Goal: Task Accomplishment & Management: Manage account settings

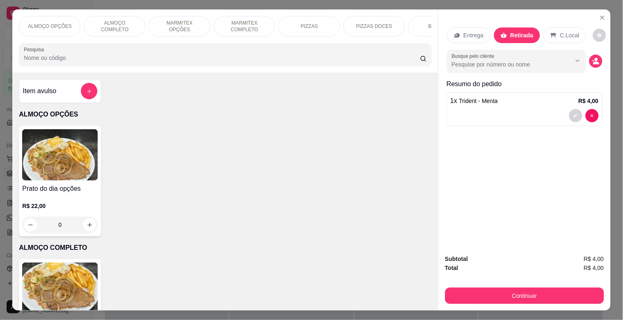
scroll to position [2937, 0]
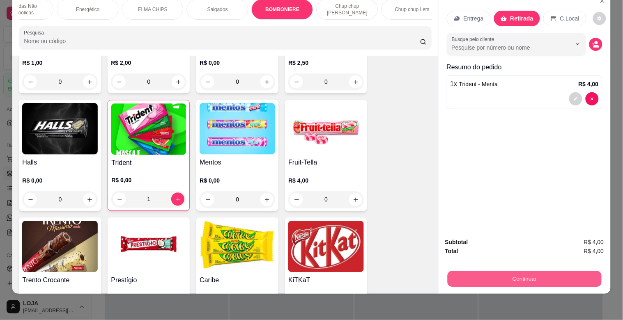
click at [569, 274] on button "Continuar" at bounding box center [524, 279] width 154 height 16
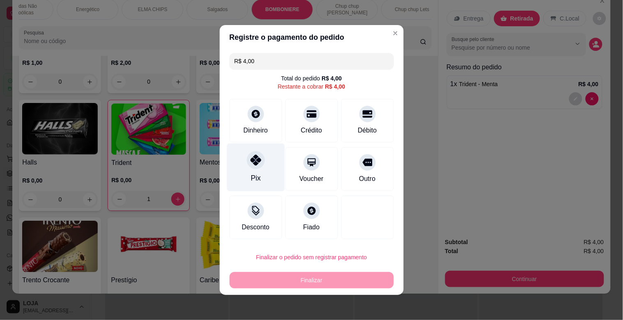
click at [262, 161] on div "Pix" at bounding box center [256, 168] width 58 height 48
type input "R$ 0,00"
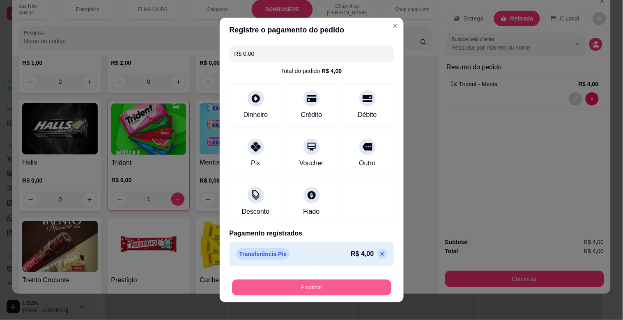
click at [362, 285] on button "Finalizar" at bounding box center [311, 288] width 159 height 16
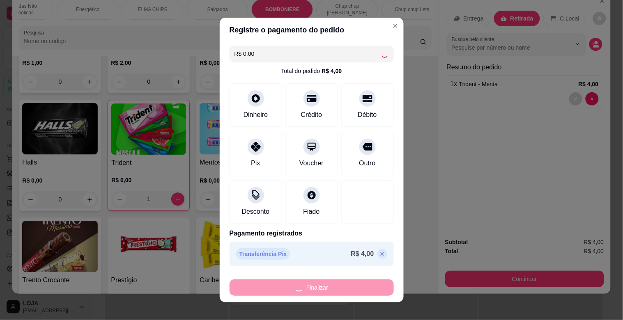
type input "0"
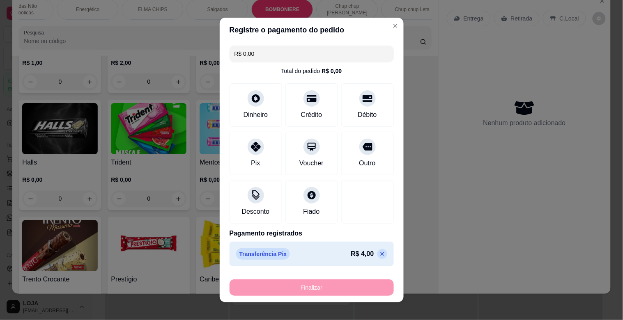
type input "-R$ 4,00"
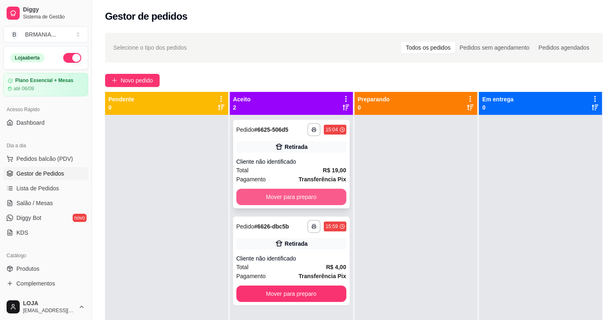
click at [272, 195] on button "Mover para preparo" at bounding box center [291, 197] width 110 height 16
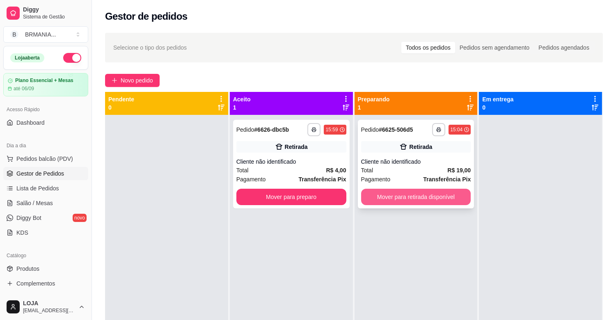
click at [391, 197] on button "Mover para retirada disponível" at bounding box center [416, 197] width 110 height 16
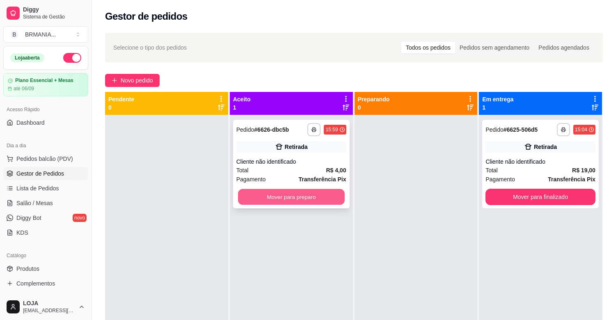
click at [306, 199] on button "Mover para preparo" at bounding box center [291, 197] width 107 height 16
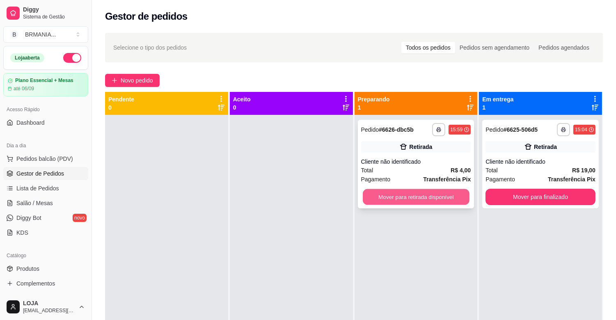
click at [401, 198] on button "Mover para retirada disponível" at bounding box center [416, 197] width 107 height 16
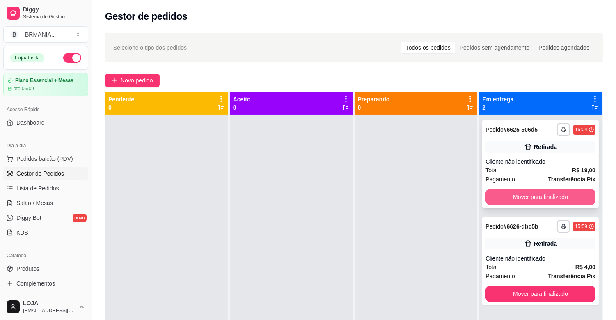
click at [563, 194] on button "Mover para finalizado" at bounding box center [541, 197] width 110 height 16
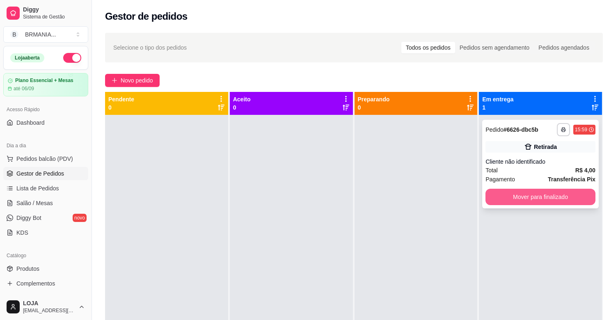
click at [538, 195] on button "Mover para finalizado" at bounding box center [541, 197] width 110 height 16
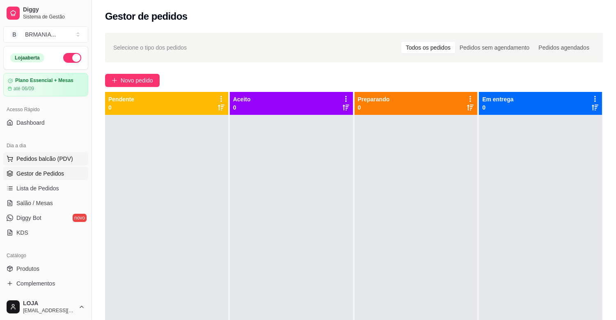
click at [62, 161] on span "Pedidos balcão (PDV)" at bounding box center [44, 159] width 57 height 8
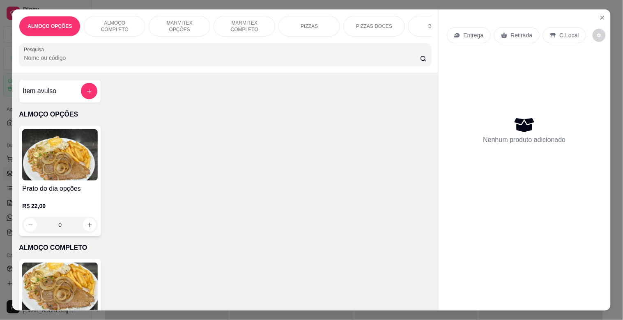
click at [188, 32] on div "MARMITEX OPÇÕES" at bounding box center [180, 26] width 62 height 21
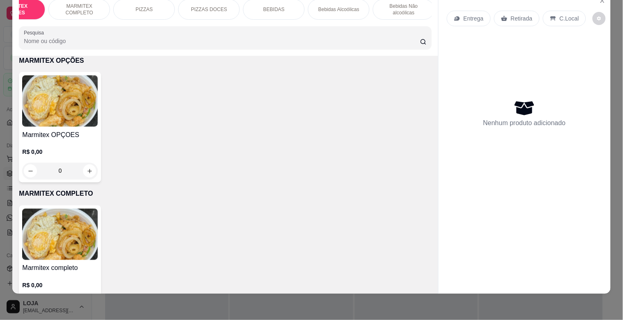
scroll to position [0, 385]
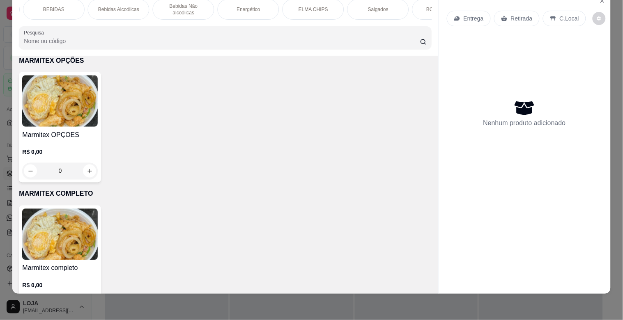
drag, startPoint x: 265, startPoint y: 3, endPoint x: 273, endPoint y: 2, distance: 8.3
click at [267, 3] on div "Energético" at bounding box center [249, 9] width 62 height 21
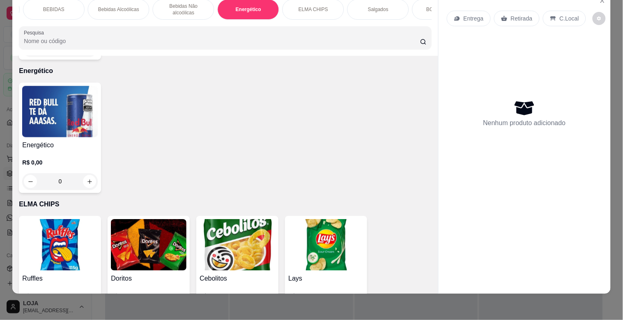
drag, startPoint x: 273, startPoint y: 2, endPoint x: 284, endPoint y: 2, distance: 11.1
click at [284, 2] on div "ALMOÇO OPÇÕES ALMOÇO COMPLETO MARMITEX OPÇÕES MARMITEX COMPLETO PIZZAS PIZZAS D…" at bounding box center [225, 9] width 412 height 21
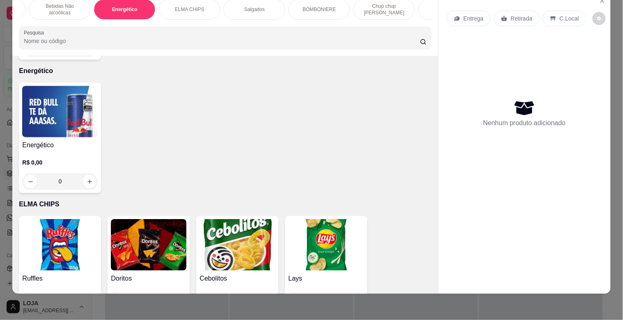
scroll to position [0, 523]
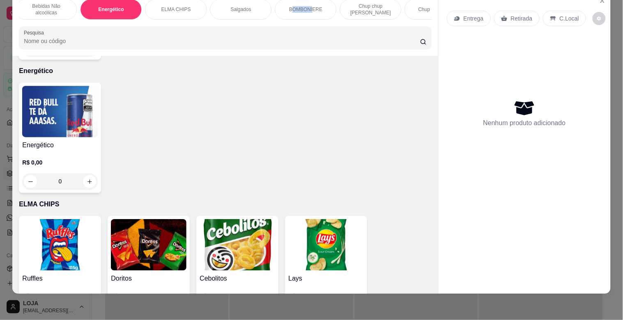
drag, startPoint x: 290, startPoint y: 9, endPoint x: 302, endPoint y: 13, distance: 12.3
click at [309, 9] on div "BOMBONIERE" at bounding box center [306, 9] width 62 height 21
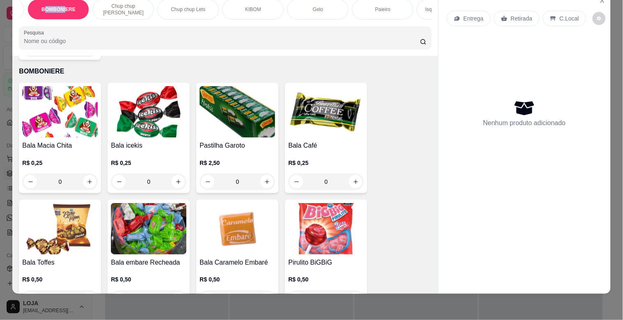
scroll to position [0, 772]
click at [376, 9] on div "Paieiro" at bounding box center [381, 9] width 62 height 21
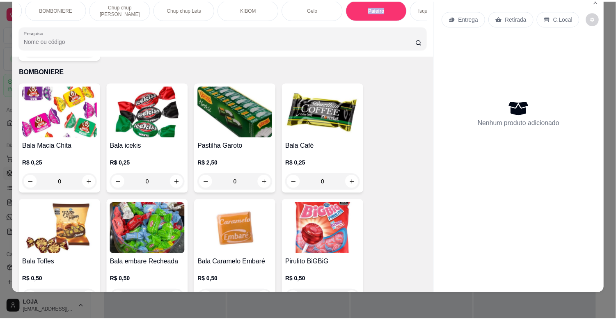
scroll to position [4547, 0]
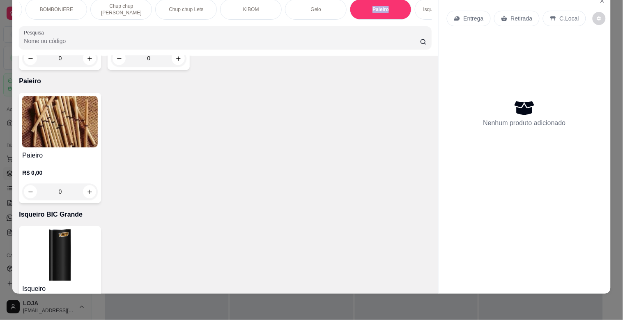
click at [53, 112] on img at bounding box center [60, 121] width 76 height 51
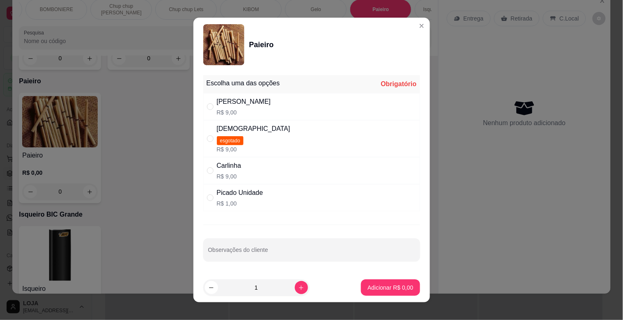
click at [217, 111] on p "R$ 9,00" at bounding box center [244, 112] width 54 height 8
radio input "true"
click at [295, 293] on button "increase-product-quantity" at bounding box center [301, 287] width 13 height 13
click at [274, 285] on input "3" at bounding box center [256, 288] width 77 height 16
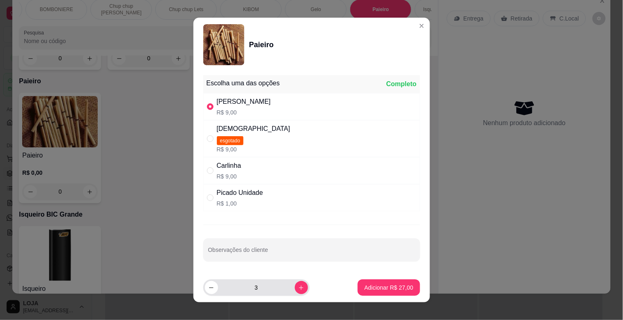
click at [274, 284] on input "3" at bounding box center [256, 288] width 77 height 16
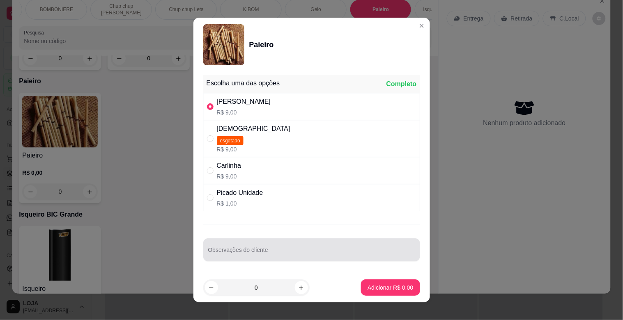
type input "2"
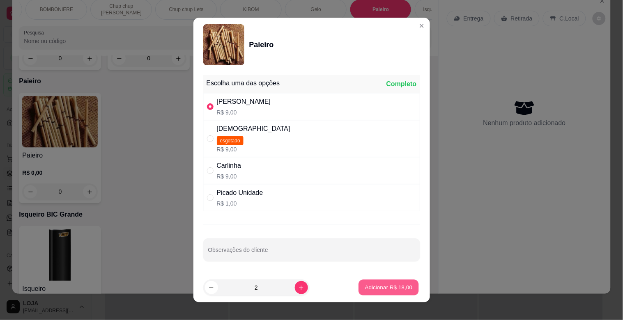
click at [408, 294] on button "Adicionar R$ 18,00" at bounding box center [389, 288] width 60 height 16
type input "2"
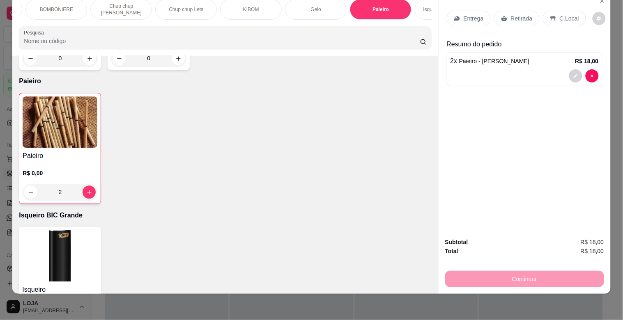
click at [511, 16] on p "Retirada" at bounding box center [522, 18] width 22 height 8
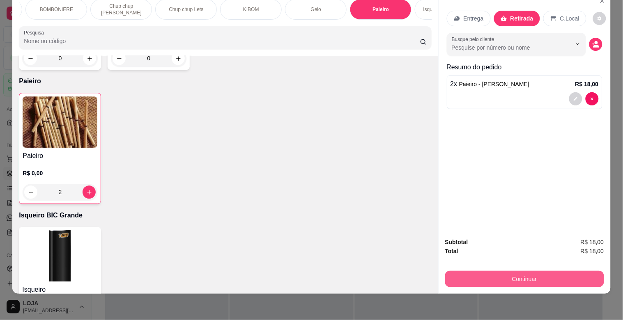
click at [544, 278] on button "Continuar" at bounding box center [524, 279] width 159 height 16
click at [520, 274] on button "Continuar" at bounding box center [524, 279] width 154 height 16
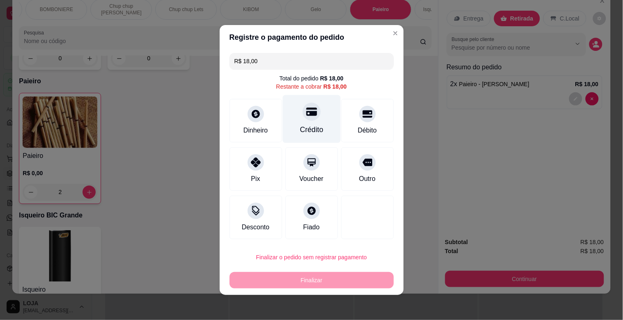
click at [306, 116] on icon at bounding box center [311, 111] width 11 height 11
type input "R$ 0,00"
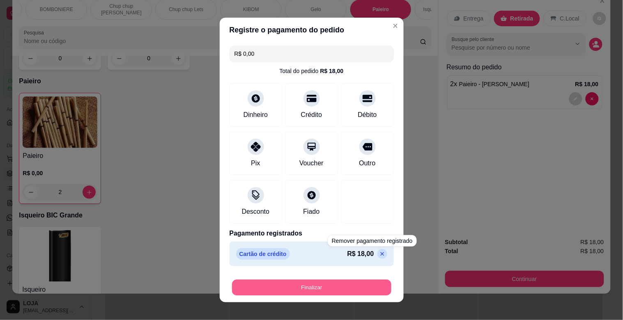
click at [367, 286] on button "Finalizar" at bounding box center [311, 288] width 159 height 16
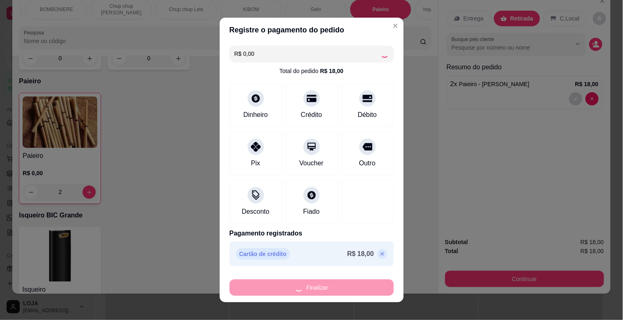
type input "0"
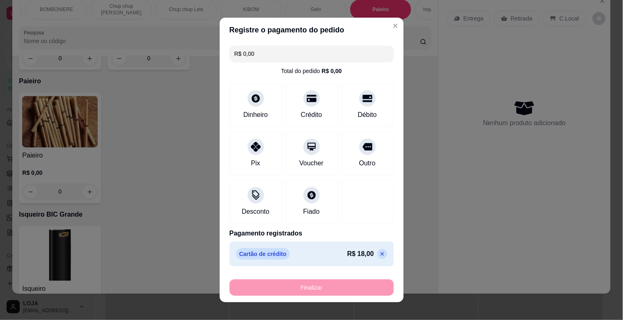
type input "-R$ 18,00"
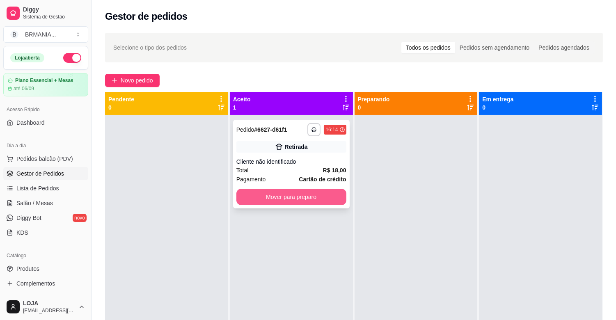
click at [280, 202] on button "Mover para preparo" at bounding box center [291, 197] width 110 height 16
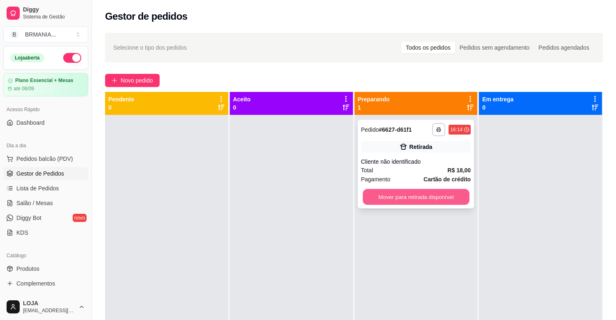
click at [380, 196] on button "Mover para retirada disponível" at bounding box center [416, 197] width 107 height 16
click at [380, 196] on div "Mover para retirada disponível" at bounding box center [416, 197] width 110 height 16
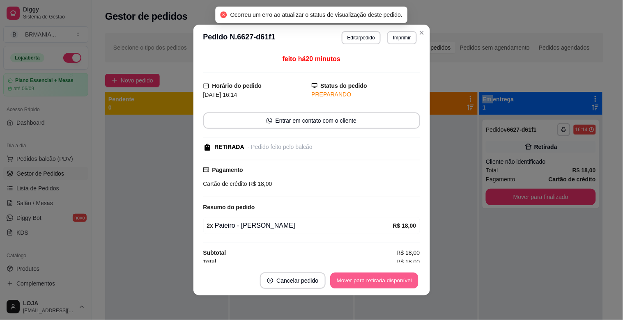
click at [396, 281] on button "Mover para retirada disponível" at bounding box center [374, 281] width 88 height 16
click at [403, 274] on button "Mover para finalizado" at bounding box center [386, 281] width 66 height 16
